Goal: Information Seeking & Learning: Understand process/instructions

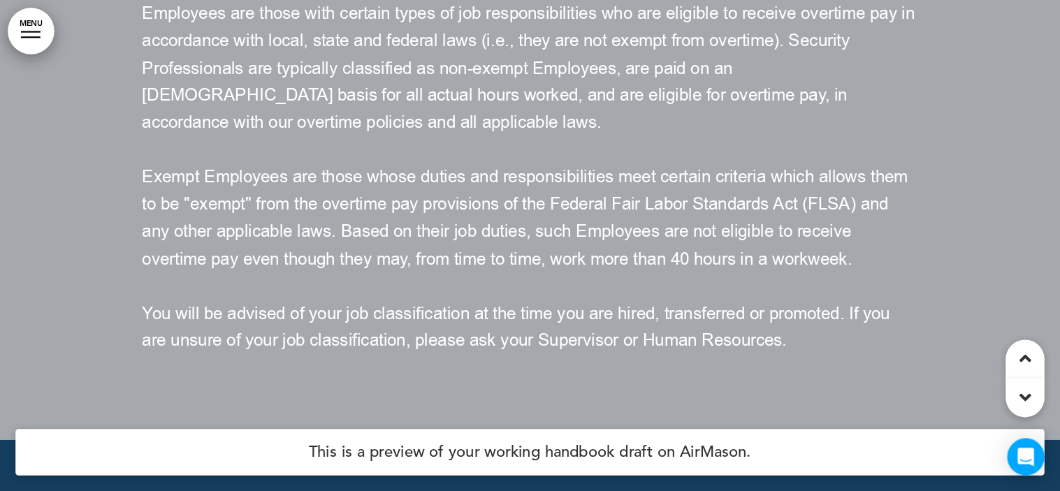
scroll to position [80766, 0]
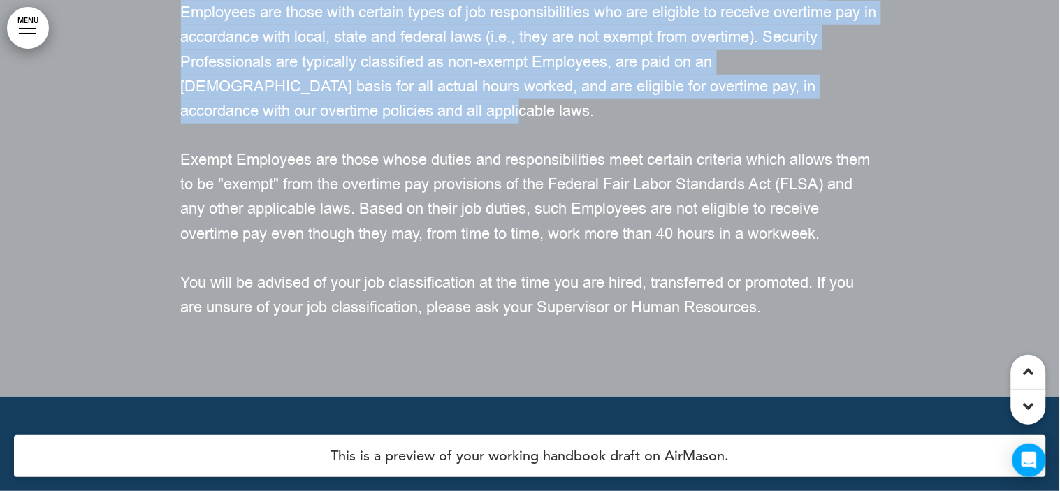
drag, startPoint x: 183, startPoint y: 243, endPoint x: 297, endPoint y: 368, distance: 169.2
click at [297, 124] on p "At the time you are hired, you will be classified as either "exempt" or "non-ex…" at bounding box center [530, 49] width 699 height 147
copy span "At the time you are hired, you will be classified as either "exempt" or "non-ex…"
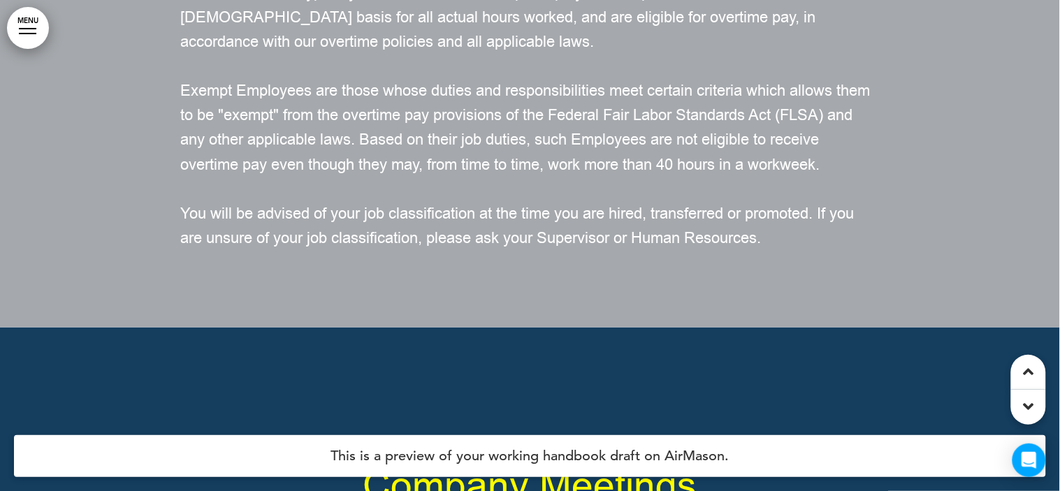
click at [401, 175] on span "Exempt Employees are those whose duties and responsibilities meet certain crite…" at bounding box center [526, 127] width 690 height 95
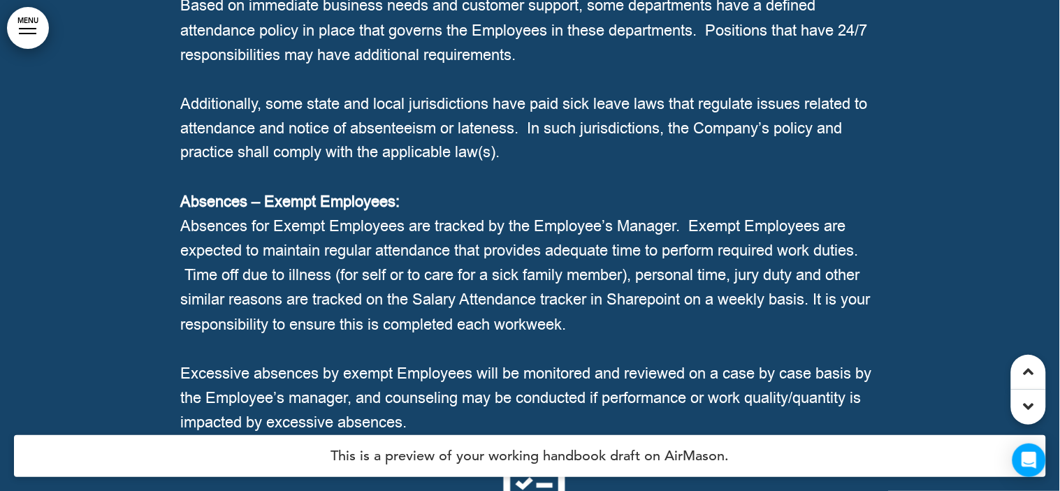
scroll to position [18665, 0]
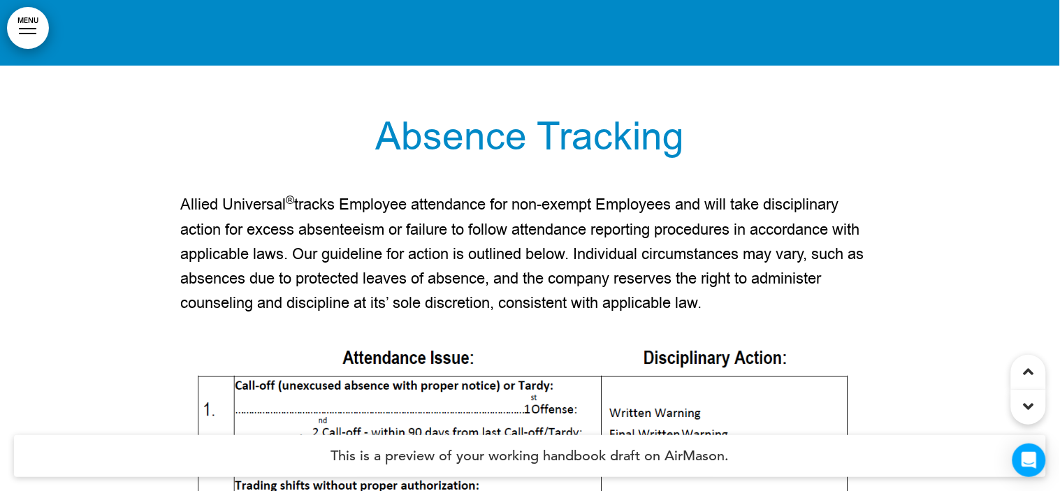
drag, startPoint x: 184, startPoint y: 249, endPoint x: 727, endPoint y: 335, distance: 549.9
click at [727, 316] on p "Allied Universal ® tracks Employee attendance for non-exempt Employees and will…" at bounding box center [530, 254] width 699 height 123
copy p "Allied Universal ® tracks Employee attendance for non-exempt Employees and will…"
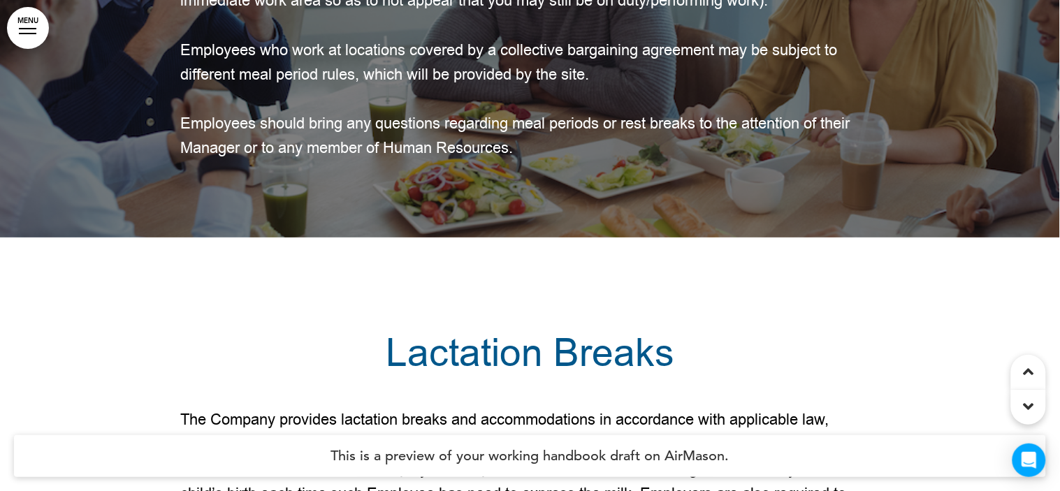
scroll to position [63196, 0]
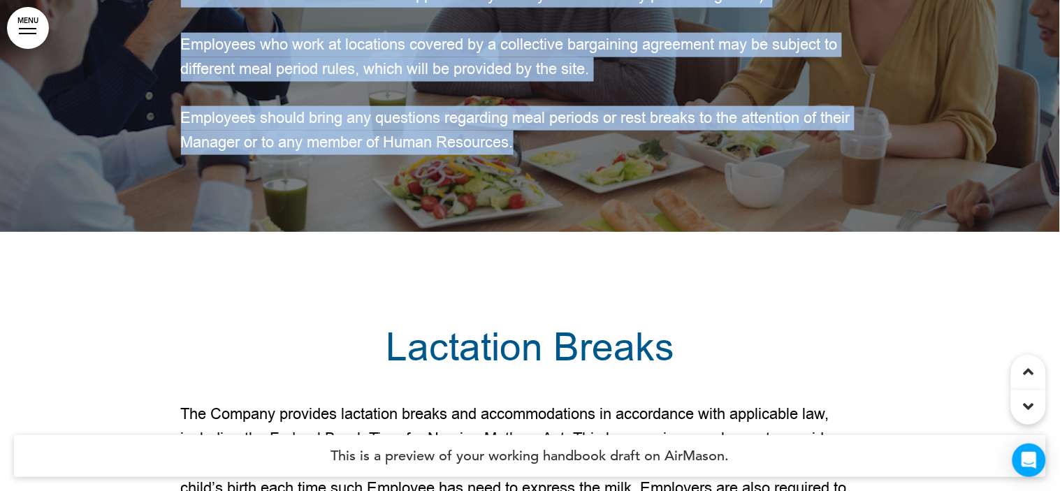
drag, startPoint x: 182, startPoint y: 110, endPoint x: 529, endPoint y: 370, distance: 433.4
copy div "Allied Universal ® provides meal periods and rest breaks to all non-exempt Empl…"
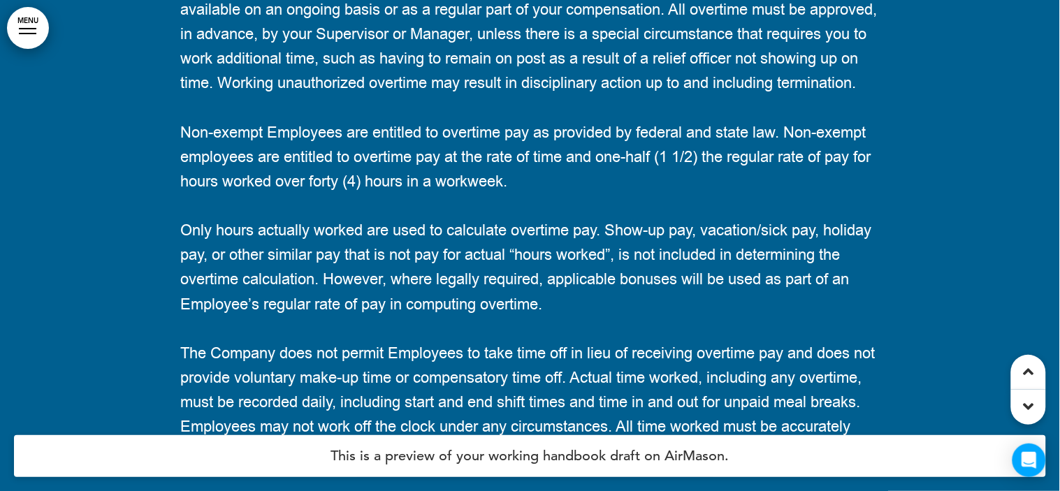
scroll to position [77386, 0]
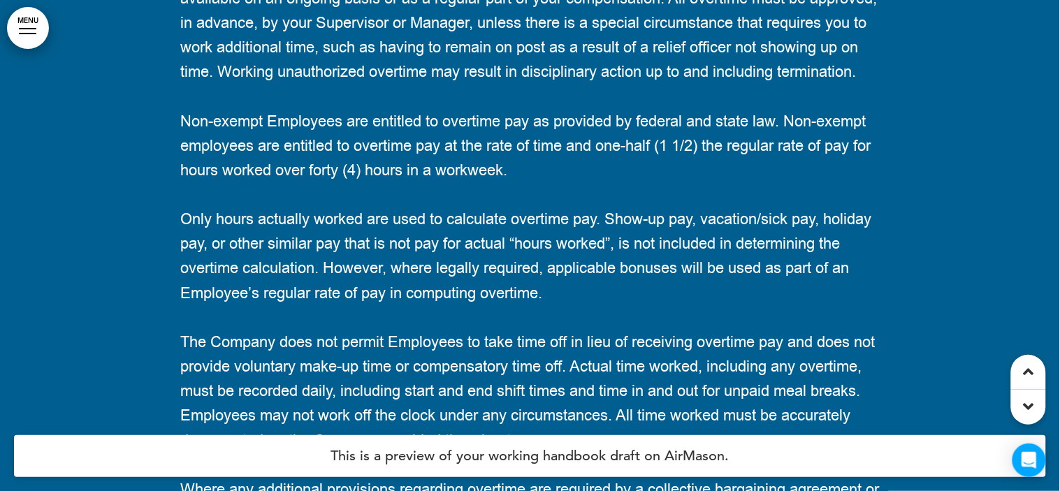
drag, startPoint x: 184, startPoint y: 186, endPoint x: 339, endPoint y: 326, distance: 209.3
click at [339, 85] on p "From time to time, it may be necessary for you to work overtime. Your agreement…" at bounding box center [530, 10] width 699 height 147
copy span "From time to time, it may be necessary for you to work overtime. Your agreement…"
click at [528, 85] on p "From time to time, it may be necessary for you to work overtime. Your agreement…" at bounding box center [530, 10] width 699 height 147
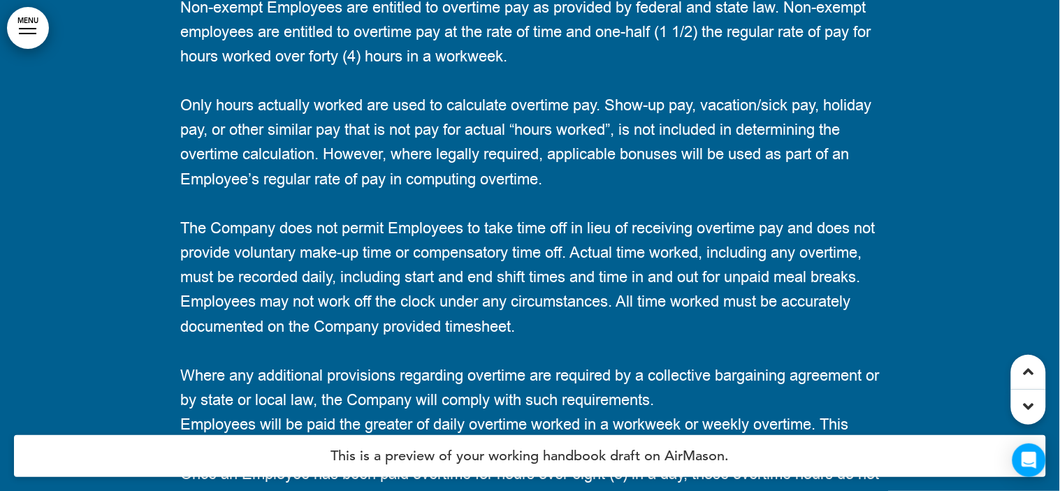
scroll to position [77501, 0]
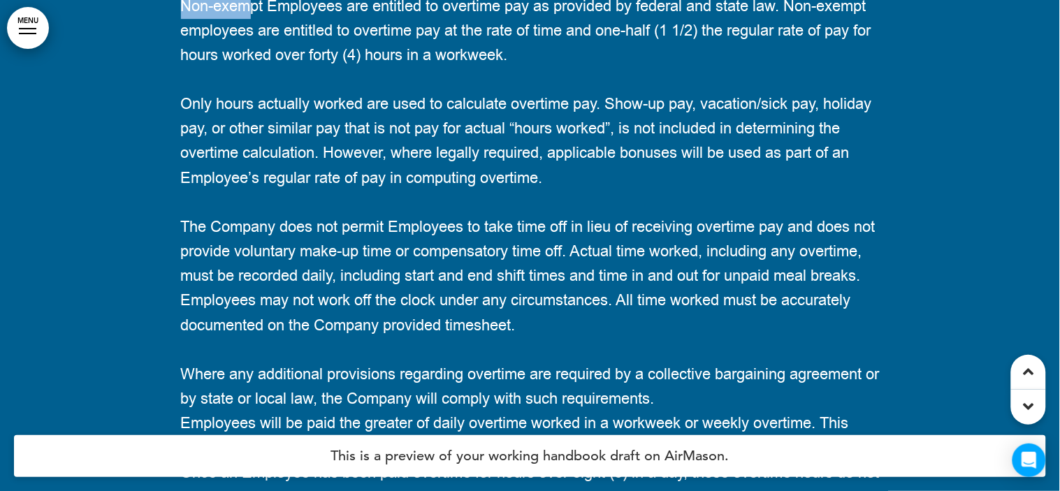
drag, startPoint x: 185, startPoint y: 269, endPoint x: 246, endPoint y: 273, distance: 60.9
click at [246, 66] on span "Non-exempt Employees are entitled to overtime pay as provided by federal and st…" at bounding box center [526, 31] width 690 height 70
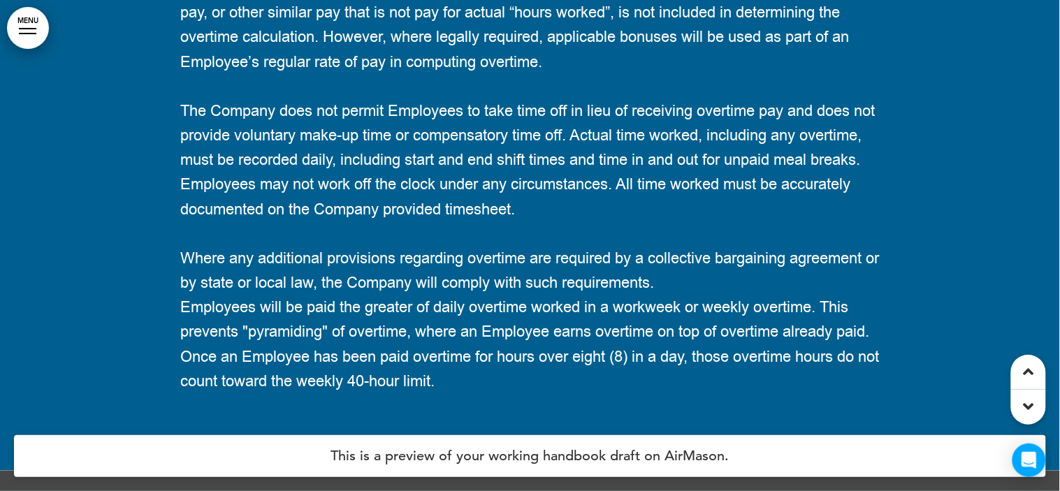
scroll to position [77616, 0]
click at [246, 73] on span "Only hours actually worked are used to calculate overtime pay. Show-up pay, vac…" at bounding box center [526, 25] width 691 height 95
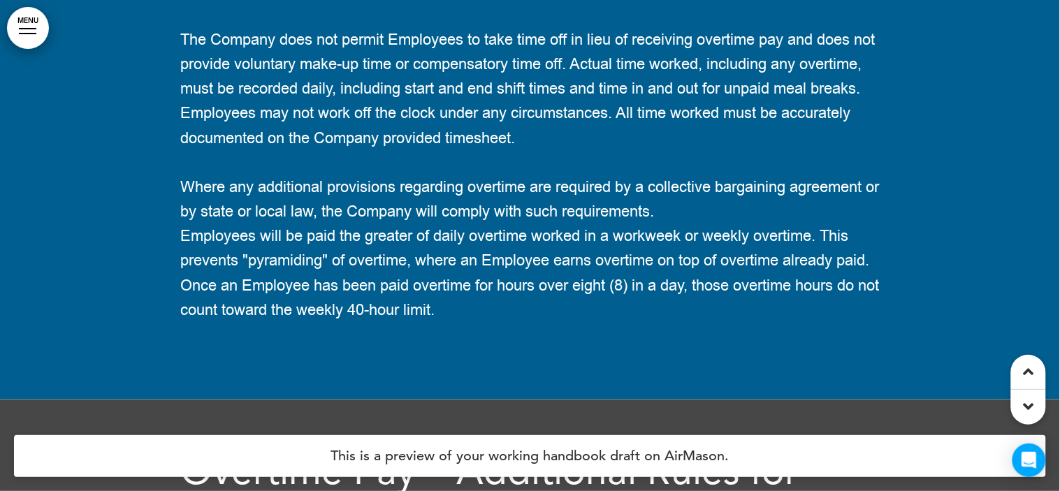
scroll to position [77687, 0]
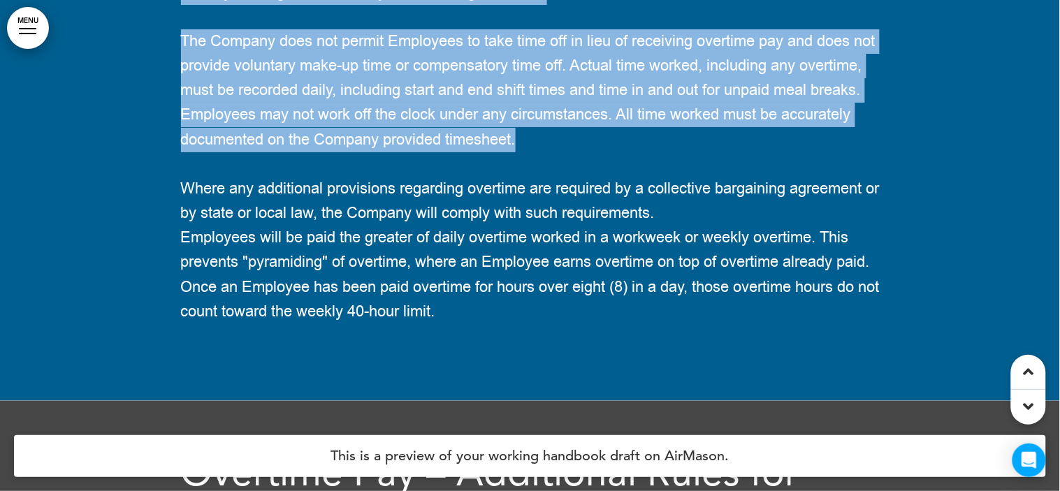
drag, startPoint x: 182, startPoint y: 85, endPoint x: 603, endPoint y: 398, distance: 524.6
copy div "Lor-ipsumd Sitametco adi elitsedd ei temporin utl et dolorema al enimadm ven qu…"
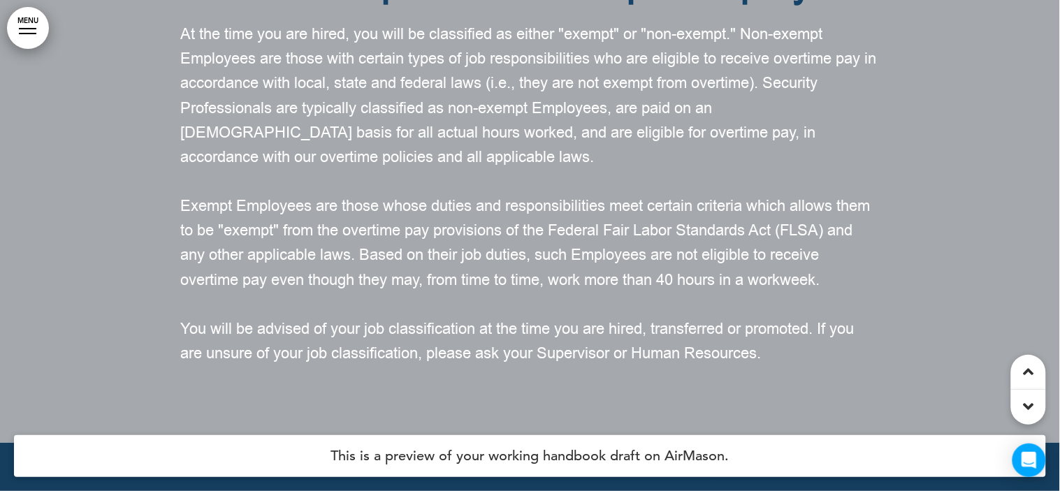
scroll to position [78480, 0]
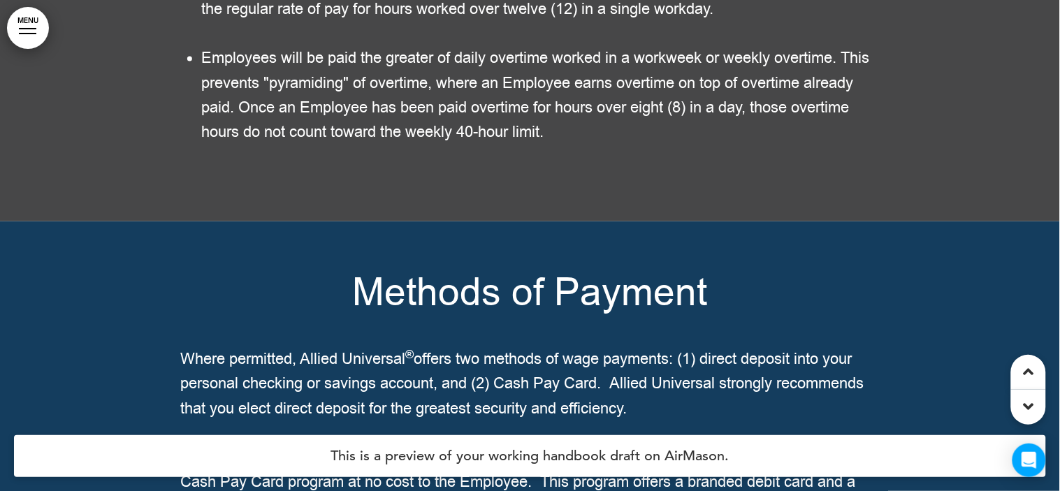
drag, startPoint x: 205, startPoint y: 322, endPoint x: 555, endPoint y: 389, distance: 355.8
click at [555, 145] on p "Employees will be paid the greater of daily overtime worked in a workweek or we…" at bounding box center [541, 95] width 678 height 99
copy span "Employees will be paid the greater of daily overtime worked in a workweek or we…"
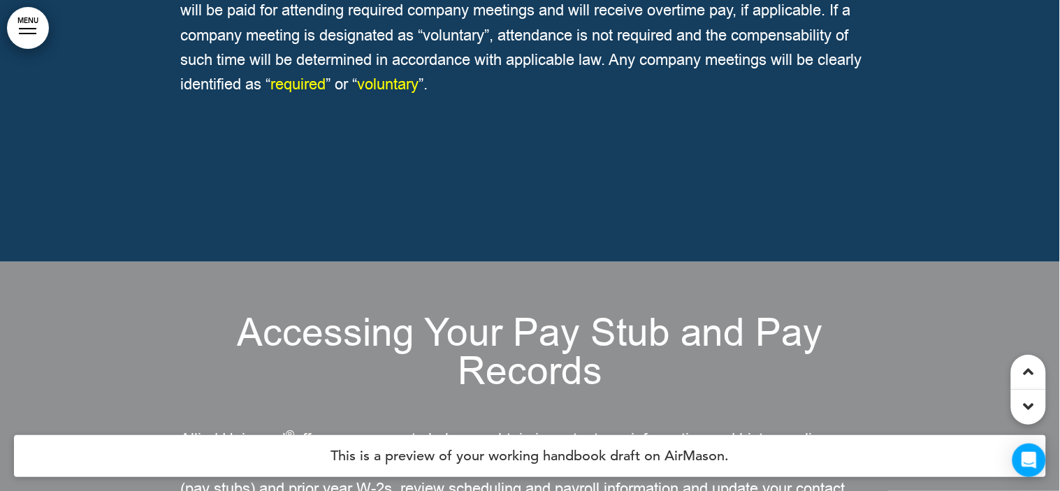
scroll to position [82975, 0]
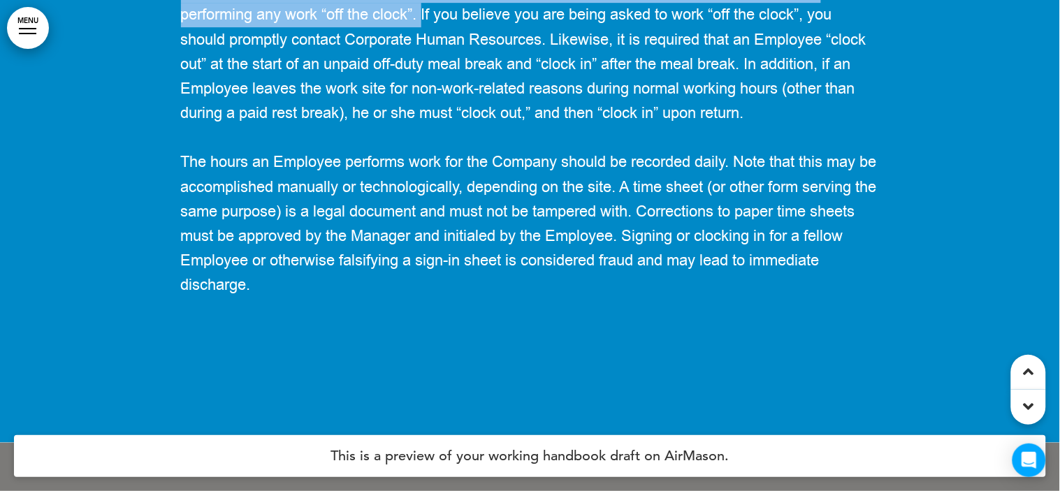
drag, startPoint x: 314, startPoint y: 248, endPoint x: 424, endPoint y: 298, distance: 120.4
click at [424, 124] on span "Accurately recording all time spent performing work for the Company is the resp…" at bounding box center [526, 27] width 690 height 193
copy span "Non-exempt Employees are required to “clock in” when they begin performing work…"
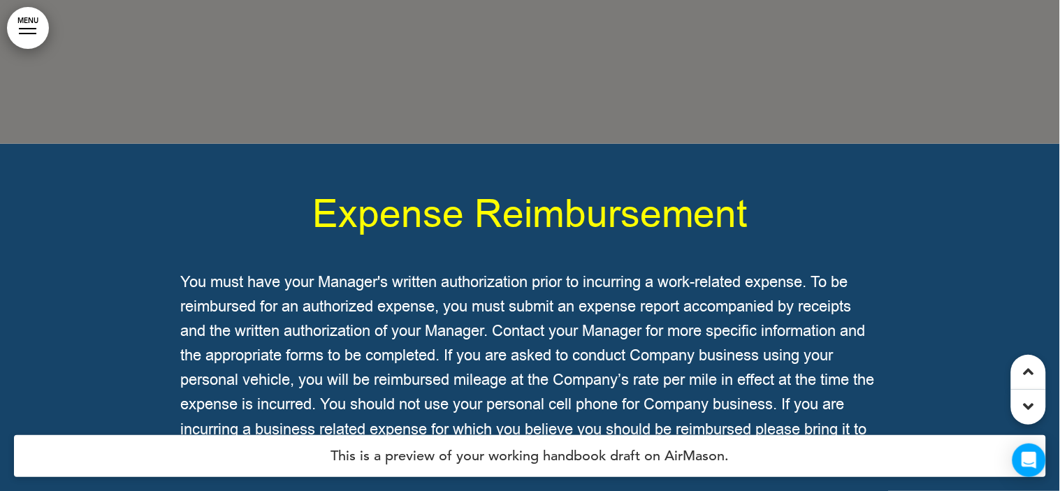
scroll to position [92181, 0]
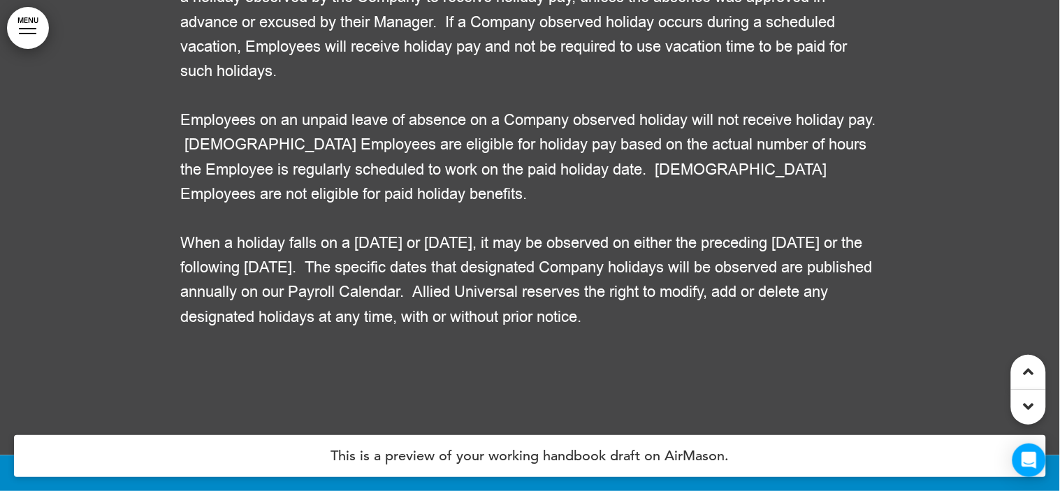
click at [820, 82] on span "Regular, [DEMOGRAPHIC_DATA] Administrative Employees are eligible for holiday p…" at bounding box center [527, 10] width 693 height 144
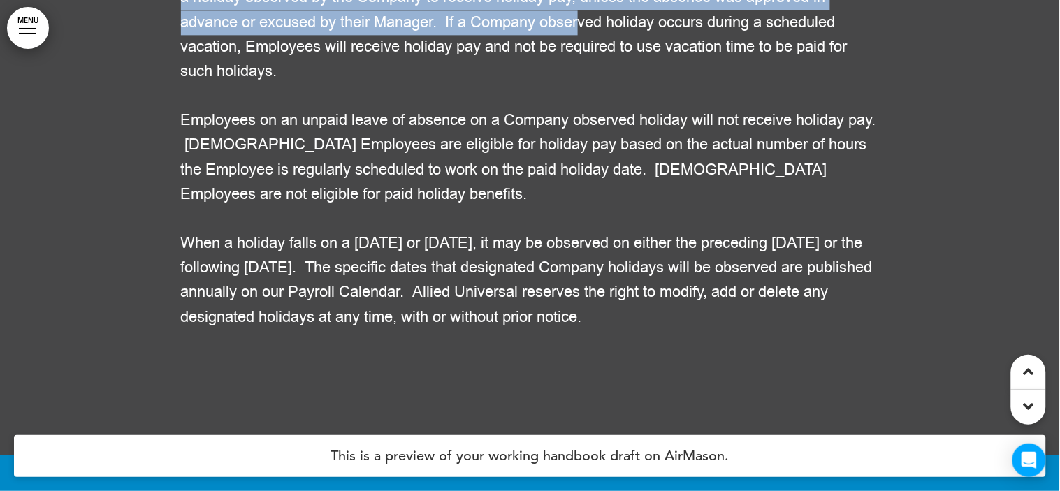
drag, startPoint x: 820, startPoint y: 224, endPoint x: 567, endPoint y: 303, distance: 265.2
click at [567, 82] on span "Regular, [DEMOGRAPHIC_DATA] Administrative Employees are eligible for holiday p…" at bounding box center [527, 10] width 693 height 144
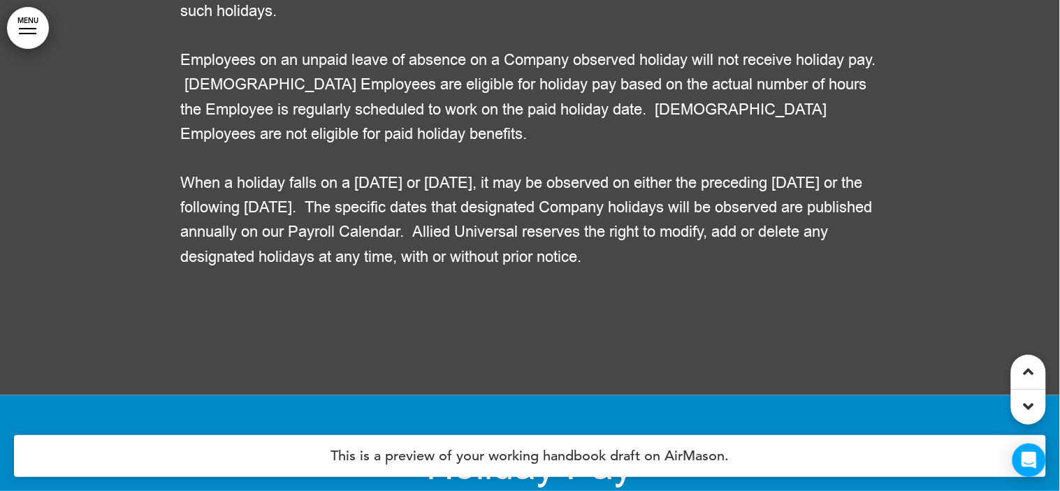
scroll to position [92280, 0]
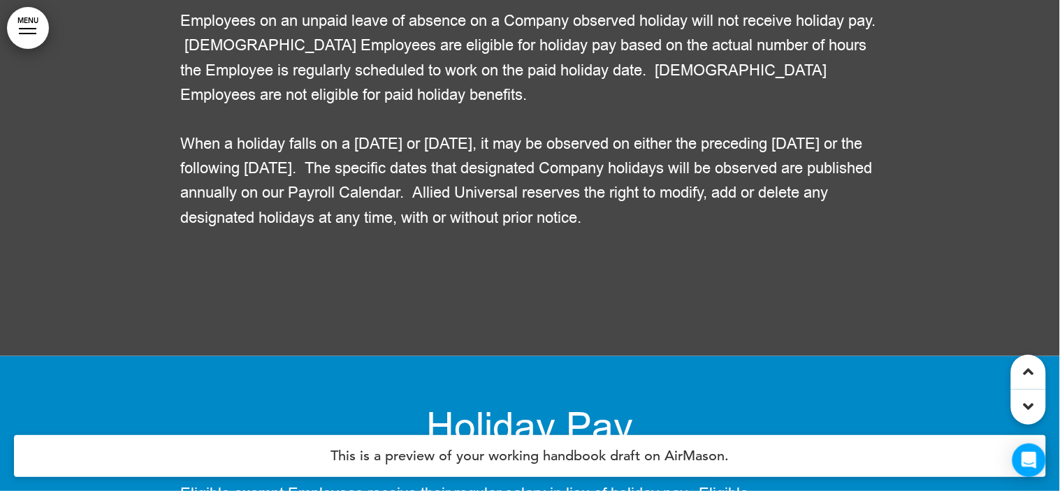
click at [565, 106] on span "Employees on an unpaid leave of absence on a Company observed holiday will not …" at bounding box center [528, 57] width 695 height 95
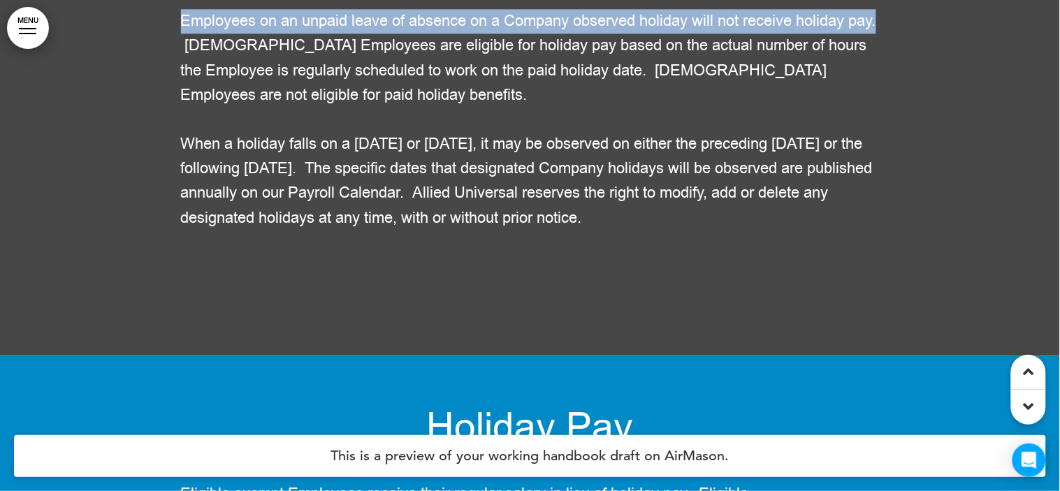
drag, startPoint x: 825, startPoint y: 115, endPoint x: 209, endPoint y: 313, distance: 646.9
copy div "Eligible non-exempt Employees must work their regularly scheduled workdays befo…"
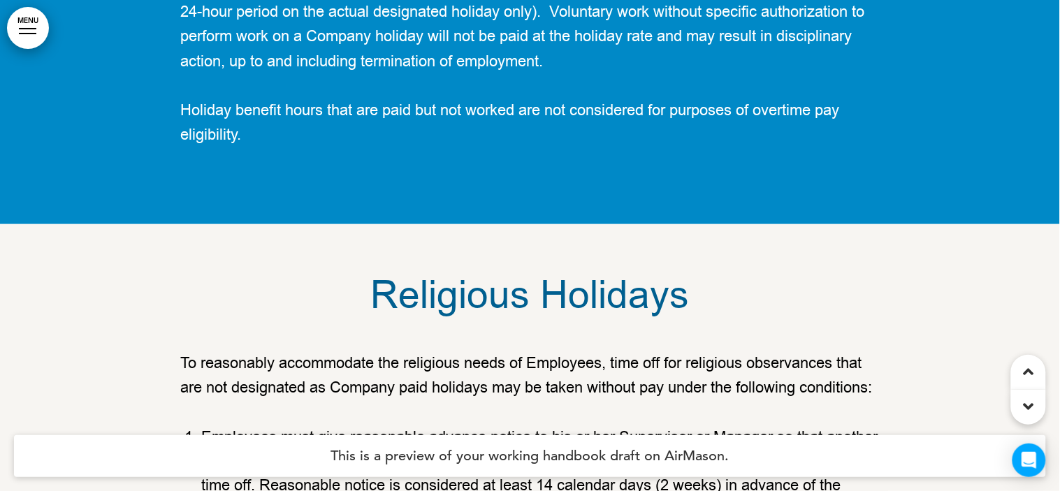
scroll to position [93021, 0]
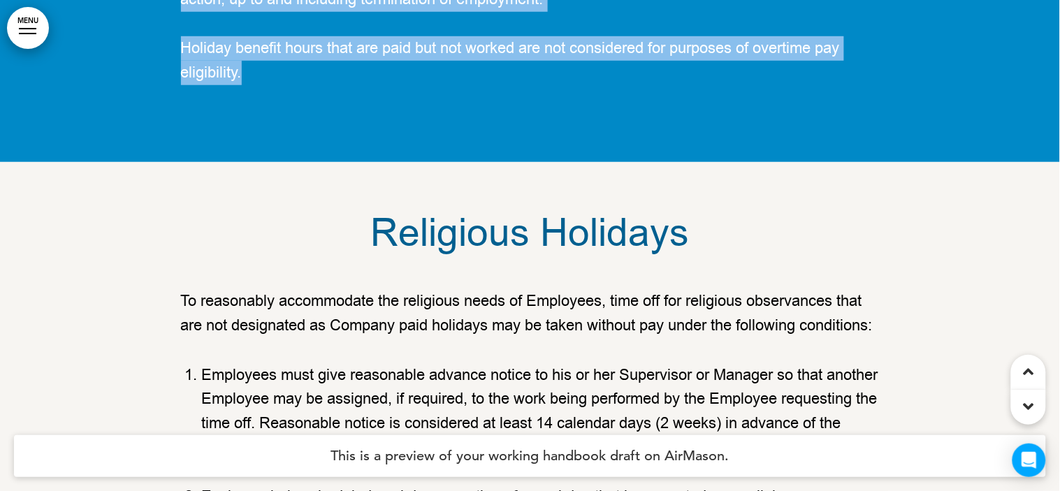
drag, startPoint x: 245, startPoint y: 322, endPoint x: 184, endPoint y: 27, distance: 302.0
copy div "Eligible exempt Employees receive their regular salary in lieu of holiday pay. …"
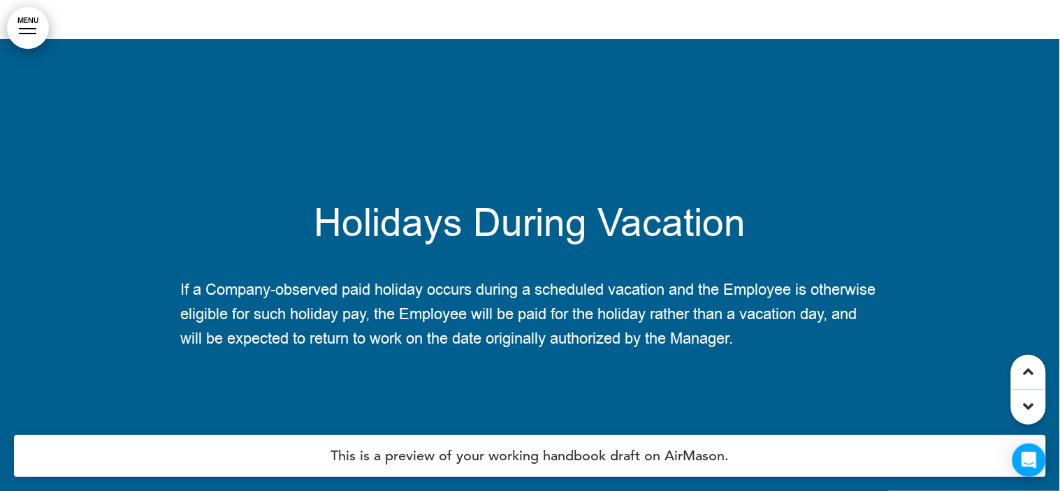
scroll to position [100982, 0]
